Goal: Communication & Community: Answer question/provide support

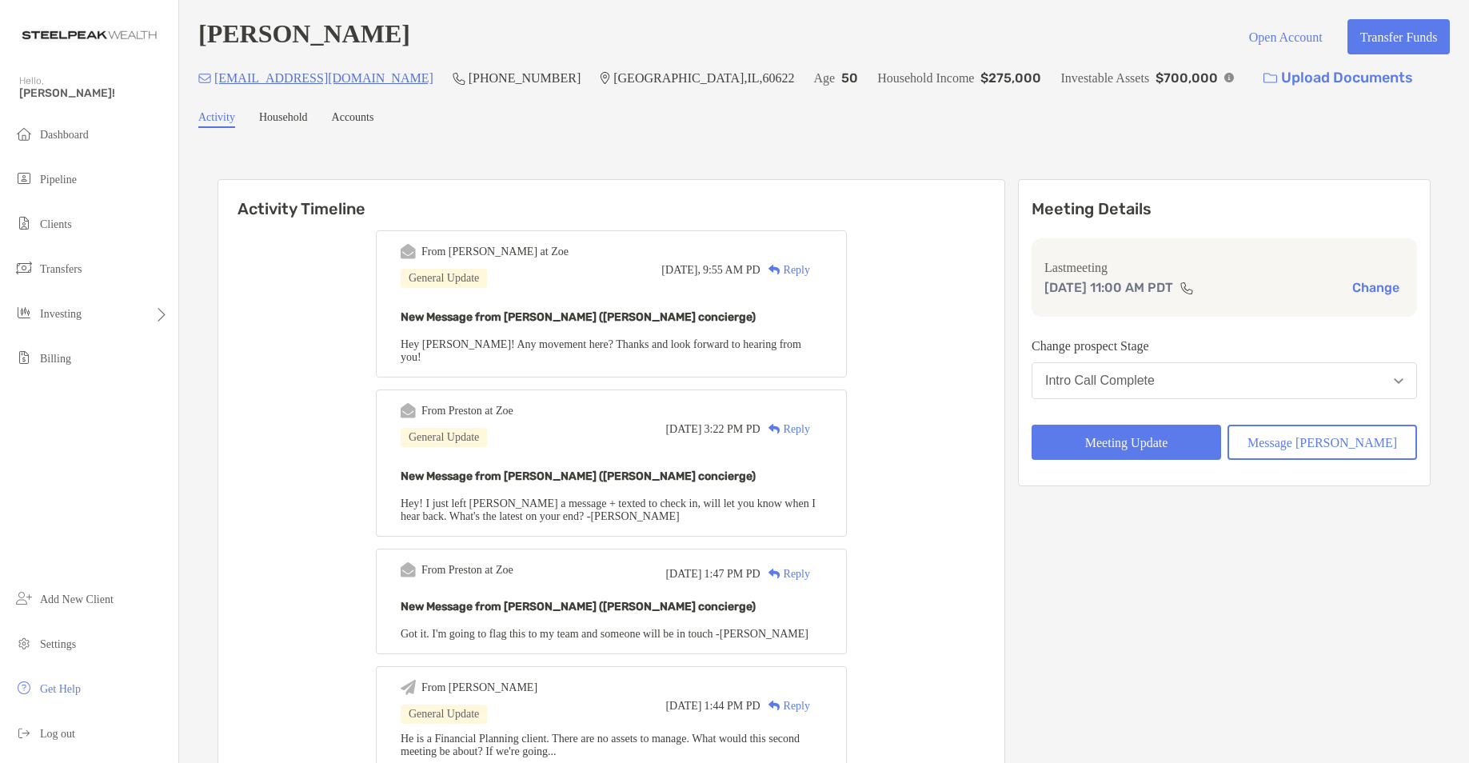
click at [807, 271] on div "Reply" at bounding box center [786, 270] width 50 height 17
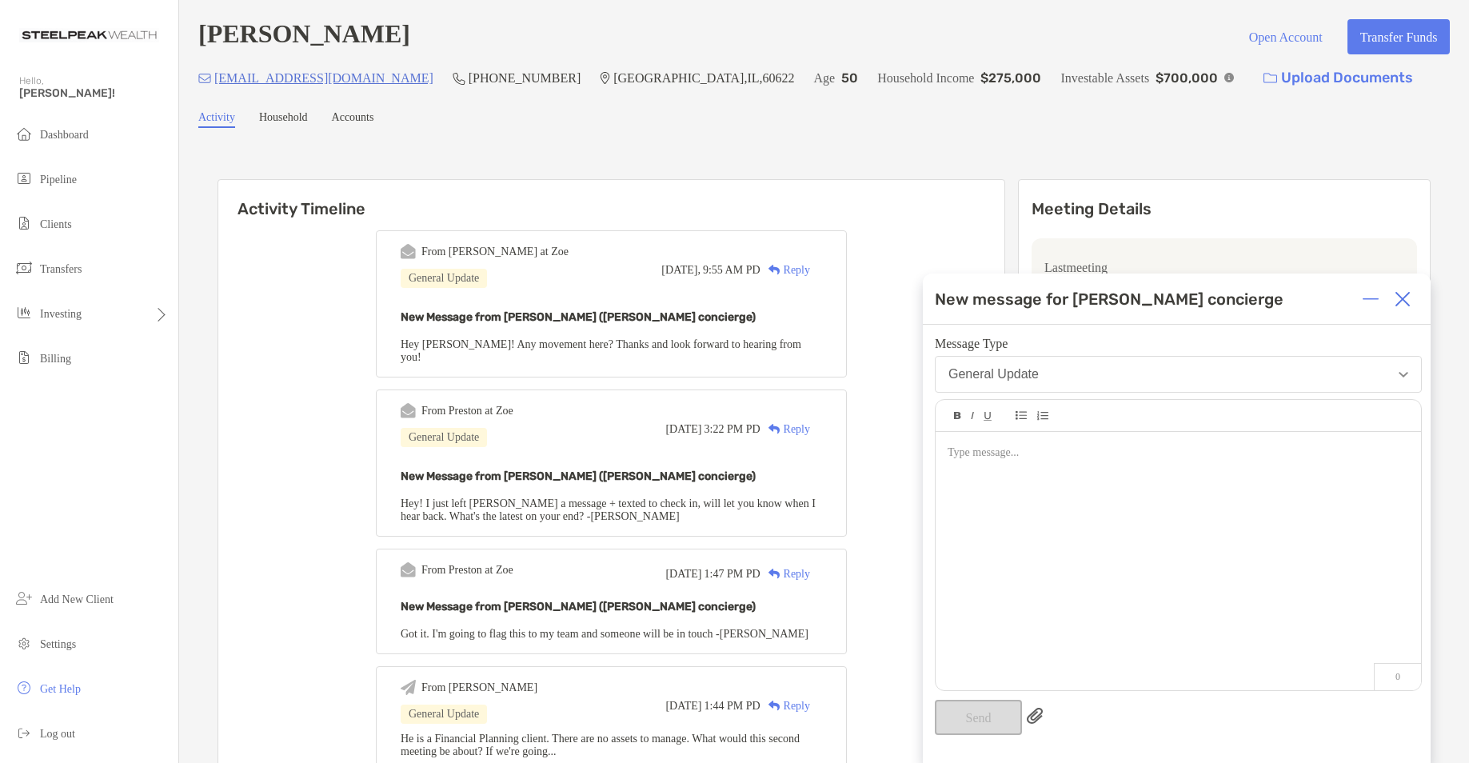
click at [1068, 497] on div at bounding box center [1179, 553] width 486 height 242
drag, startPoint x: 1374, startPoint y: 452, endPoint x: 804, endPoint y: 418, distance: 571.3
click at [1406, 302] on img at bounding box center [1403, 299] width 16 height 16
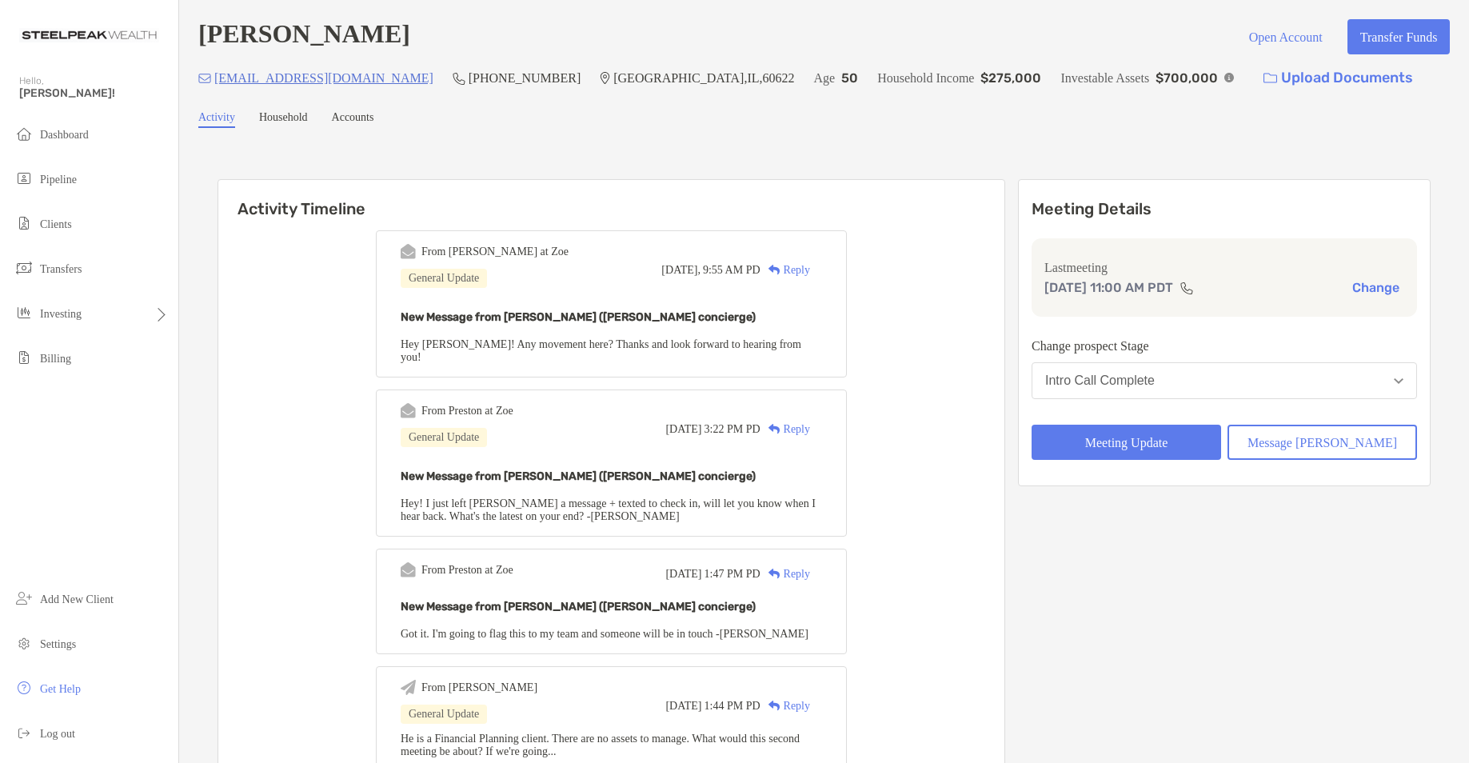
click at [805, 273] on div "Reply" at bounding box center [786, 270] width 50 height 17
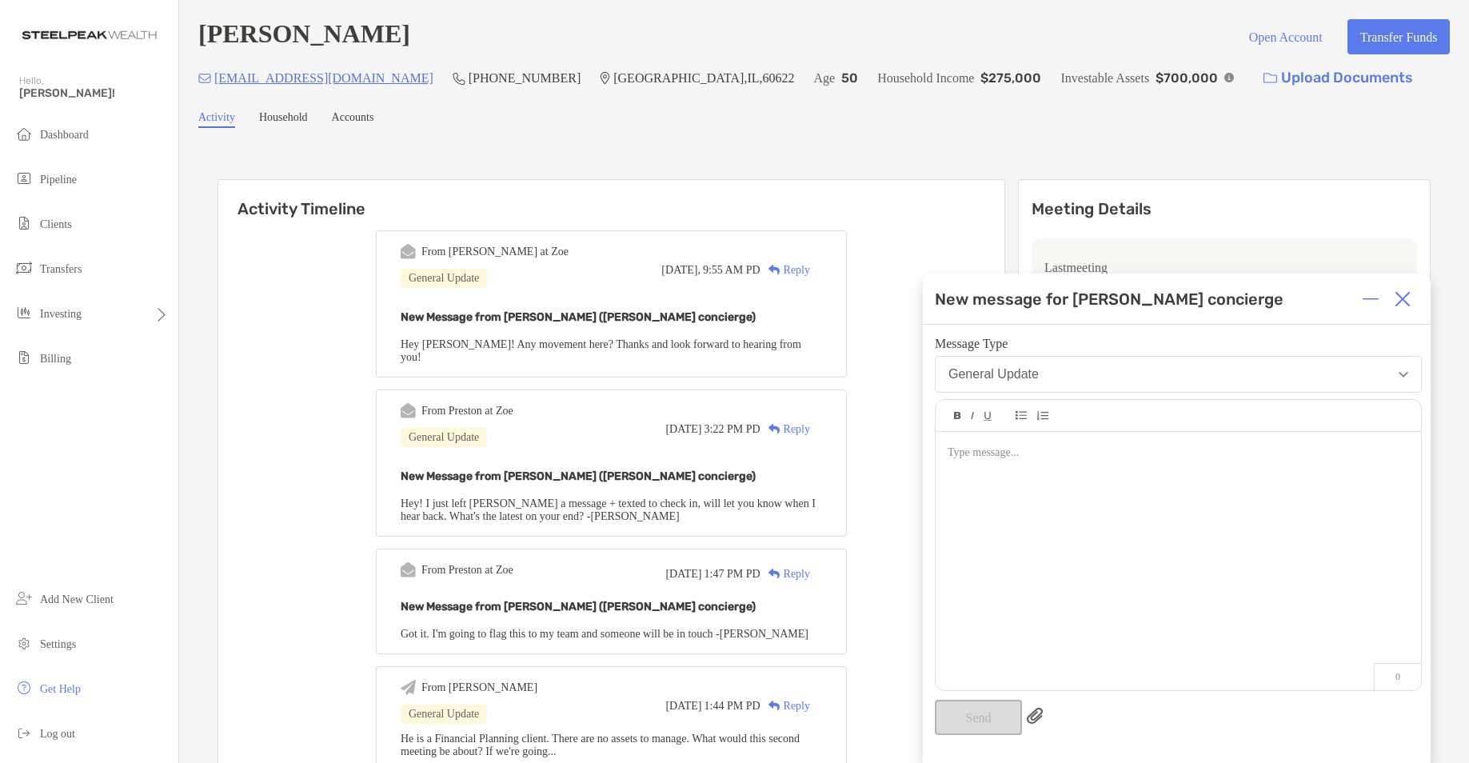
click at [1018, 509] on div at bounding box center [1179, 553] width 486 height 242
click at [1339, 470] on div "**********" at bounding box center [1179, 553] width 486 height 242
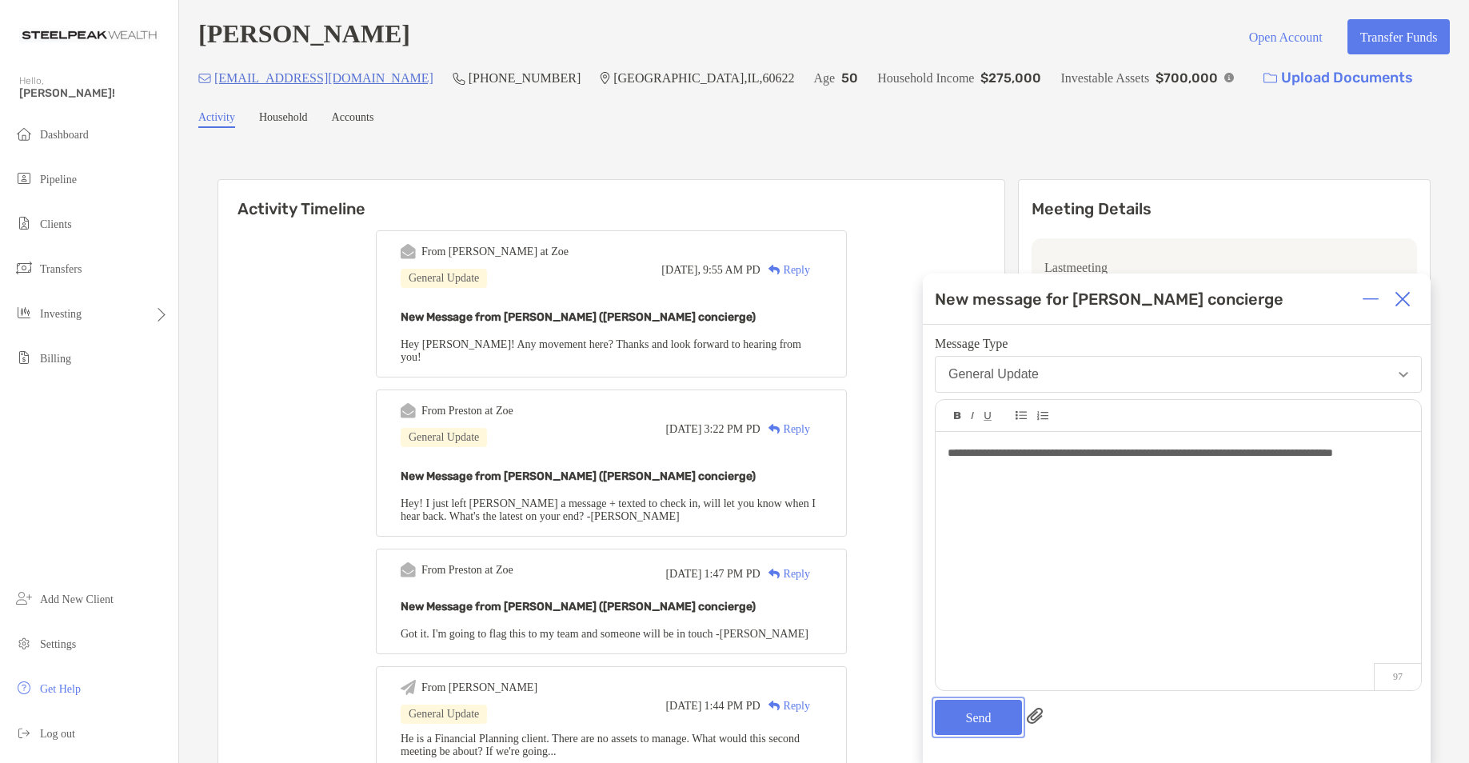
click at [996, 722] on button "Send" at bounding box center [978, 717] width 87 height 35
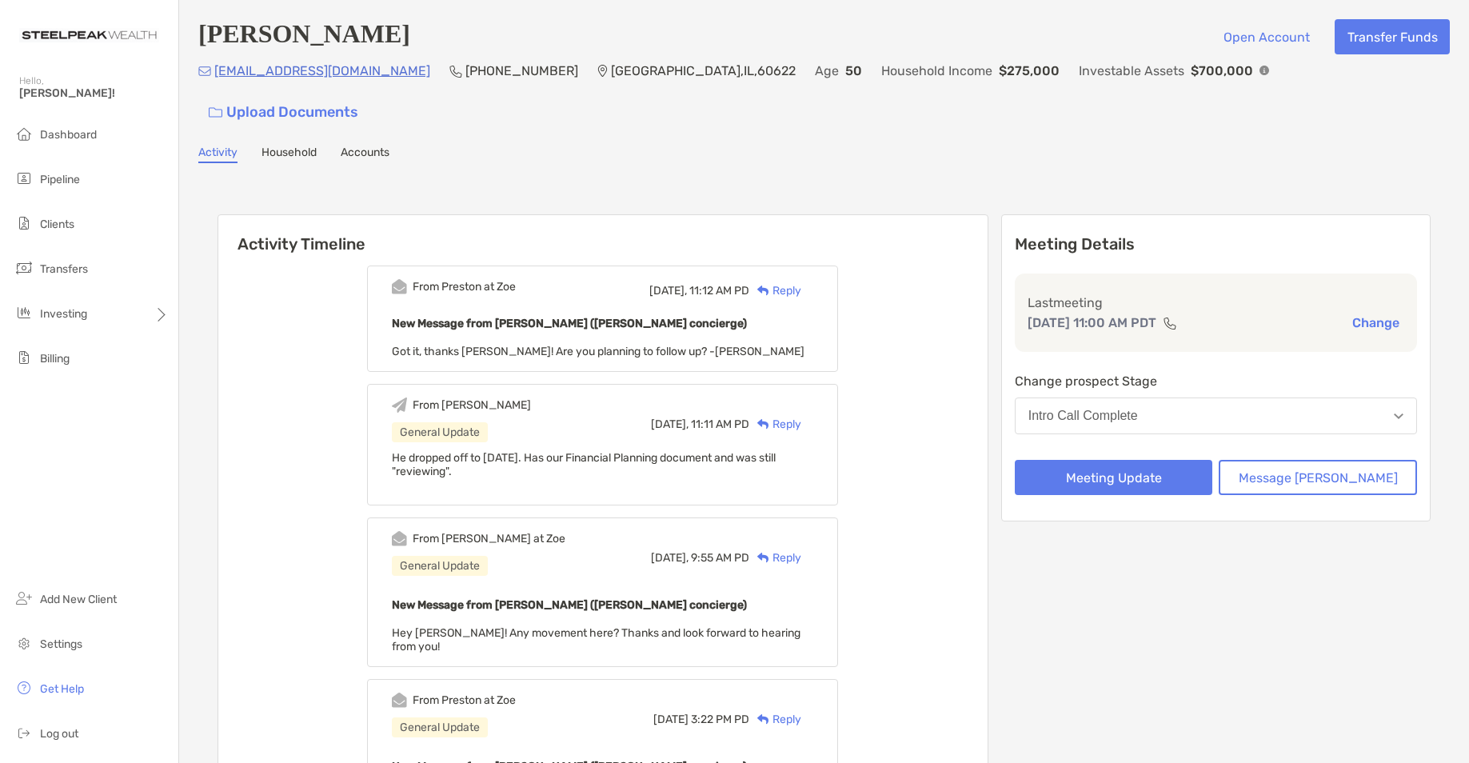
click at [802, 282] on div "Reply" at bounding box center [776, 290] width 52 height 17
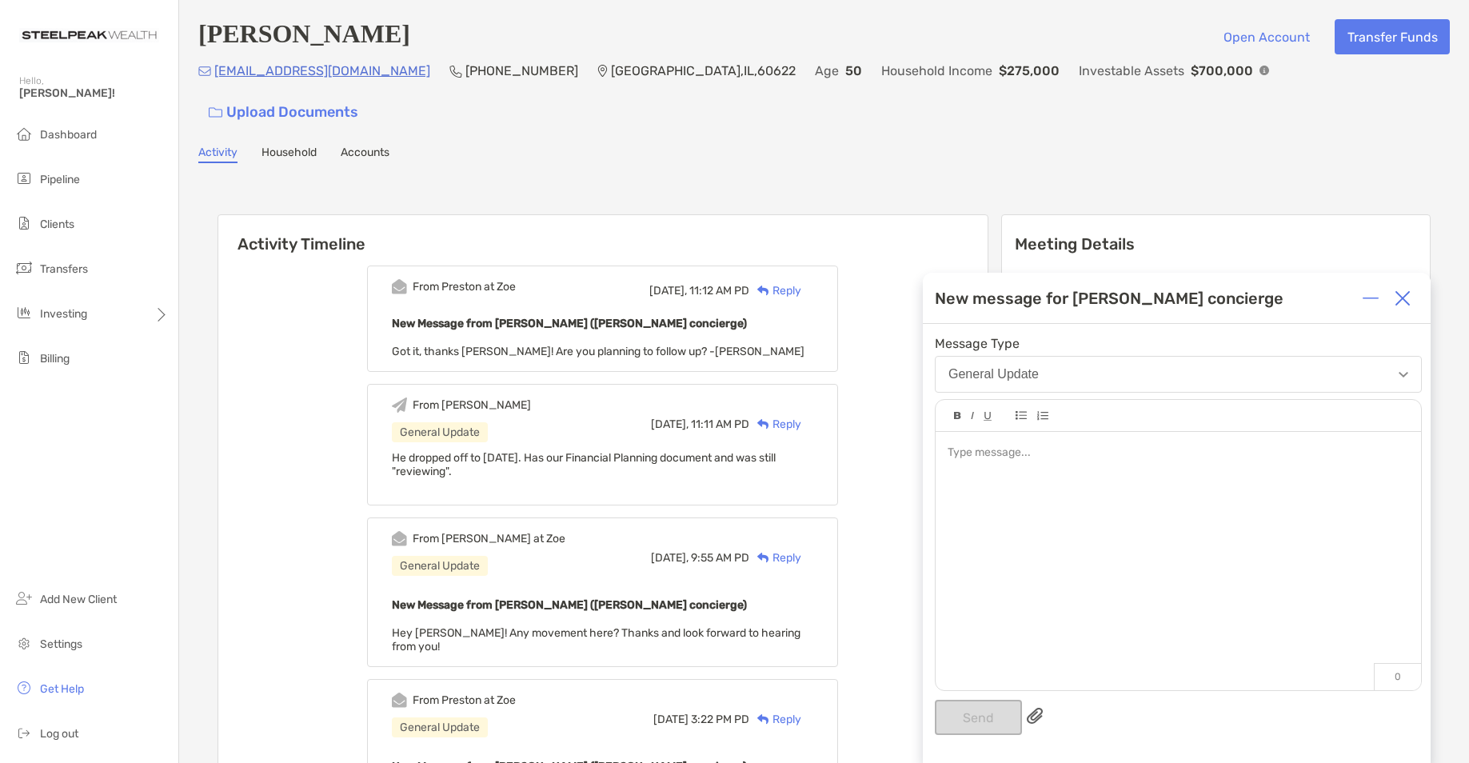
click at [1060, 479] on div at bounding box center [1179, 553] width 486 height 242
click at [973, 726] on button "Send" at bounding box center [978, 717] width 87 height 35
